Goal: Find contact information: Find contact information

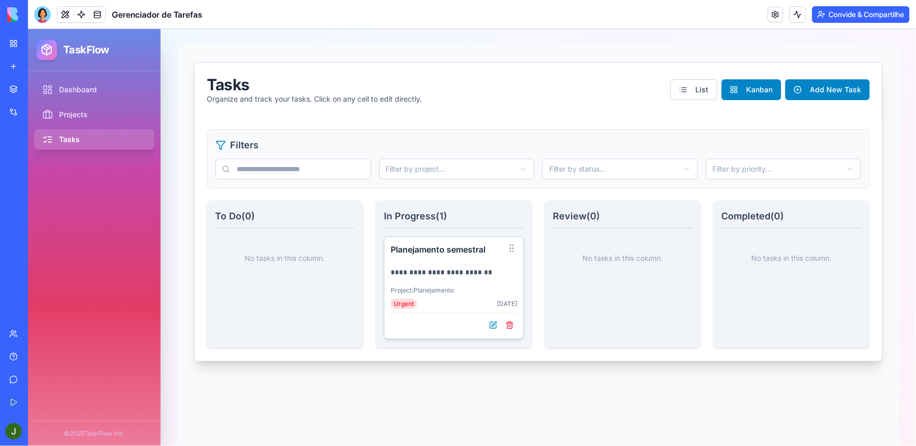
click at [17, 38] on link "Meu espaço de trabalho" at bounding box center [23, 43] width 41 height 21
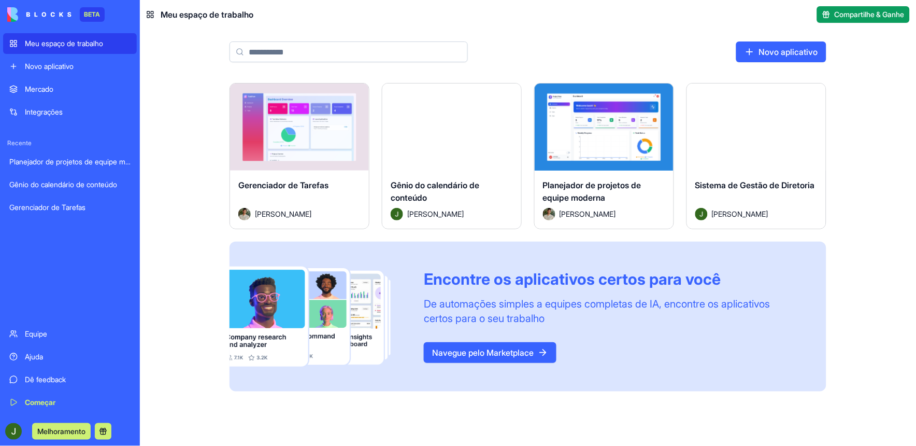
click at [769, 117] on button "Lançar" at bounding box center [757, 127] width 76 height 21
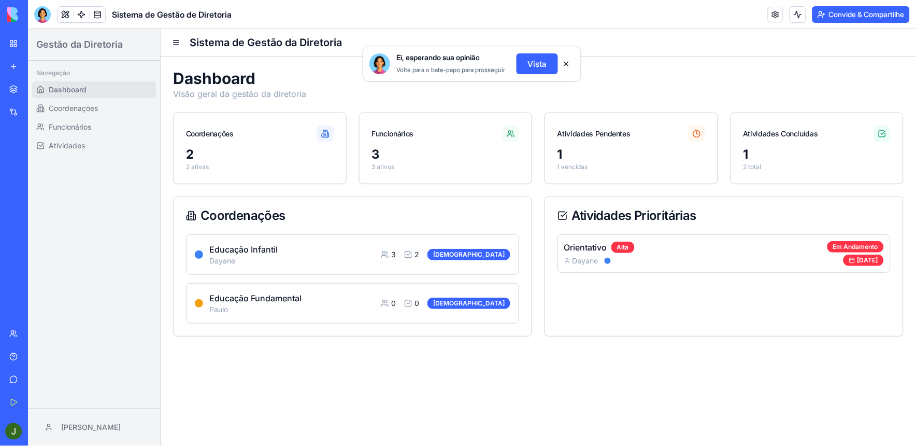
click at [565, 72] on button at bounding box center [566, 63] width 17 height 17
click at [251, 248] on h4 "Educação Infantil" at bounding box center [243, 248] width 68 height 12
drag, startPoint x: 267, startPoint y: 243, endPoint x: 273, endPoint y: 247, distance: 6.8
click at [266, 248] on h4 "Educação Infantil" at bounding box center [243, 248] width 68 height 12
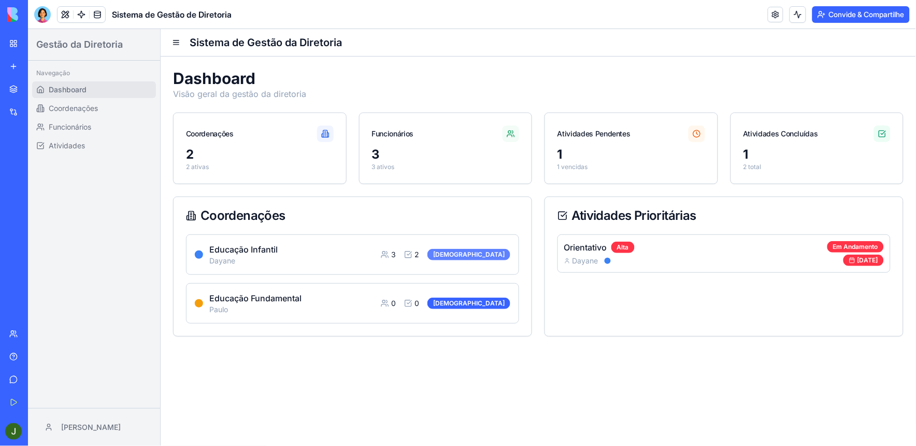
click at [489, 253] on div "[DEMOGRAPHIC_DATA]" at bounding box center [468, 253] width 83 height 11
click at [66, 125] on span "Funcionários" at bounding box center [69, 126] width 42 height 10
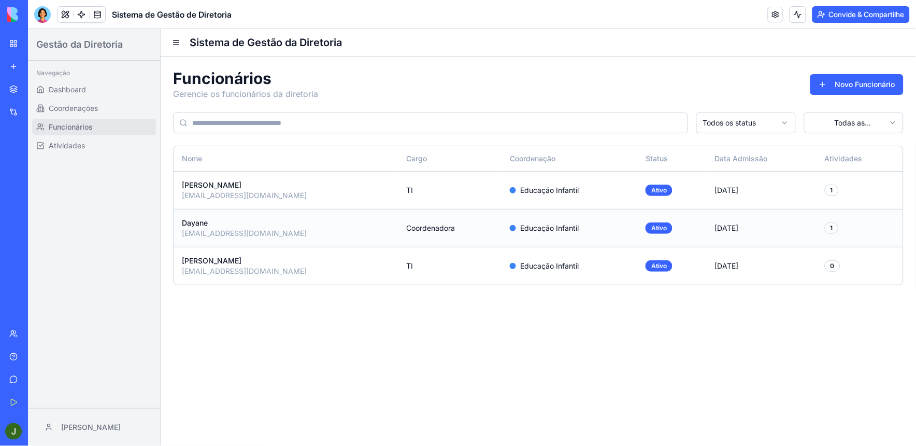
click at [233, 231] on div "[EMAIL_ADDRESS][DOMAIN_NAME]" at bounding box center [285, 232] width 208 height 10
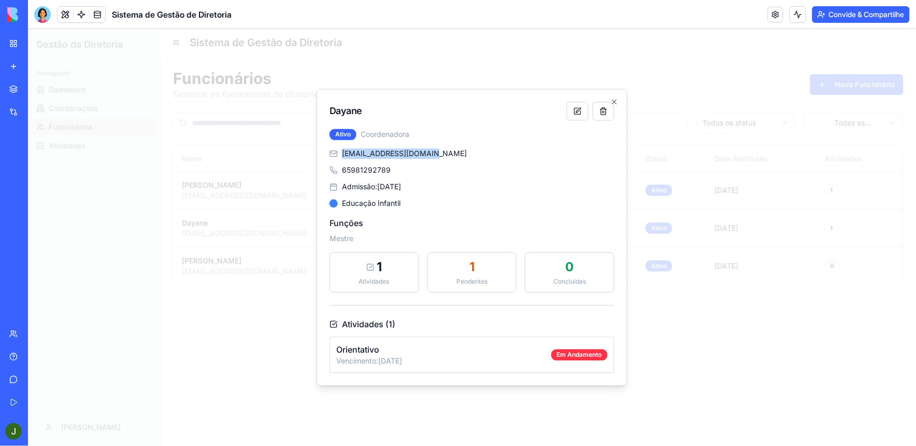
drag, startPoint x: 433, startPoint y: 156, endPoint x: 340, endPoint y: 155, distance: 92.2
click at [339, 154] on div "[EMAIL_ADDRESS][DOMAIN_NAME]" at bounding box center [471, 153] width 285 height 10
copy span "[EMAIL_ADDRESS][DOMAIN_NAME]"
